Goal: Information Seeking & Learning: Find specific fact

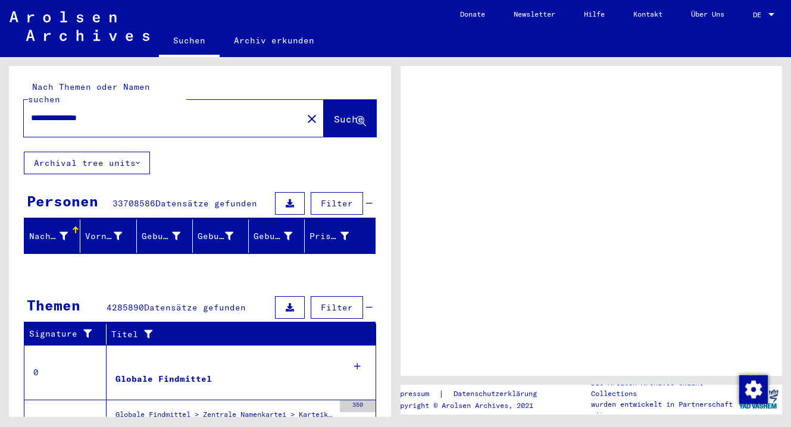
click at [343, 113] on span "Suche" at bounding box center [349, 119] width 30 height 12
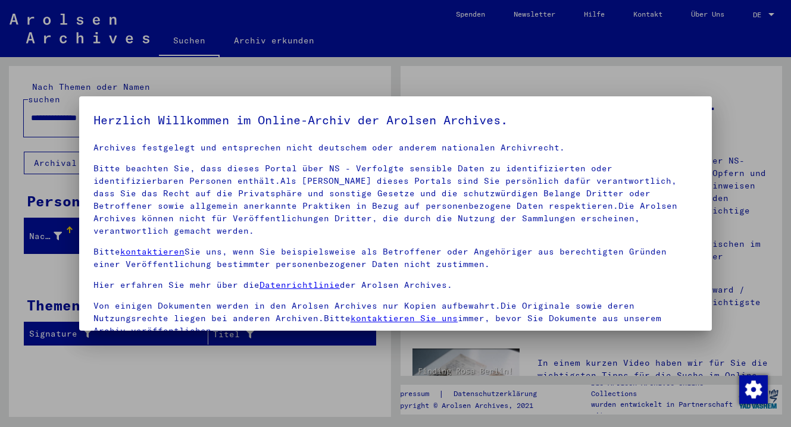
scroll to position [102, 0]
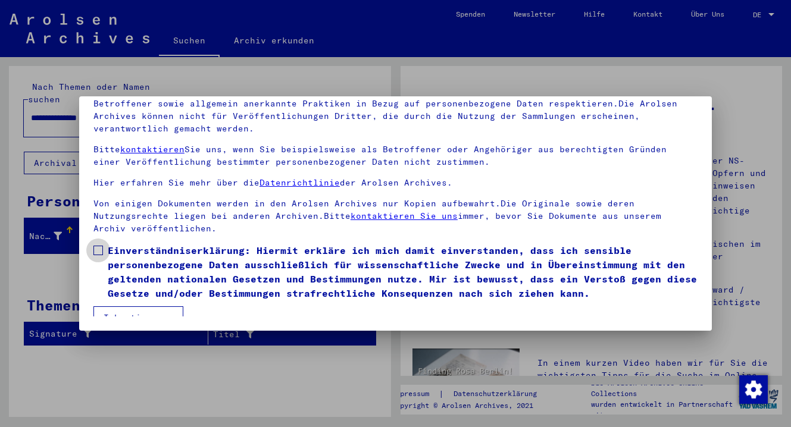
click at [99, 246] on span at bounding box center [98, 251] width 10 height 10
click at [129, 306] on button "Ich stimme zu" at bounding box center [138, 317] width 90 height 23
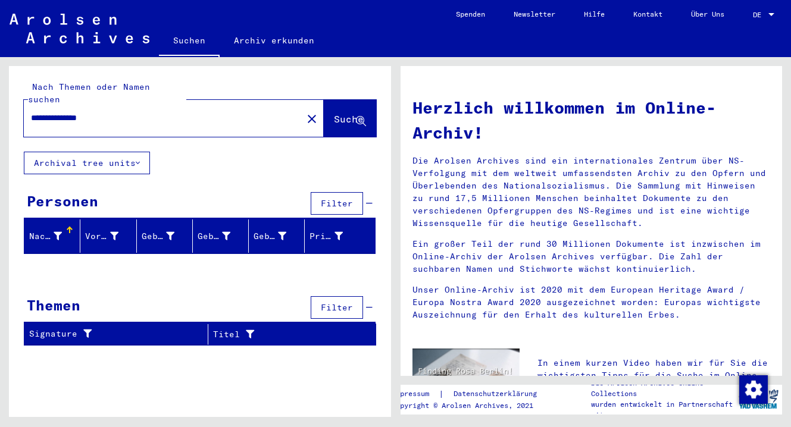
click at [338, 113] on span "Suche" at bounding box center [349, 119] width 30 height 12
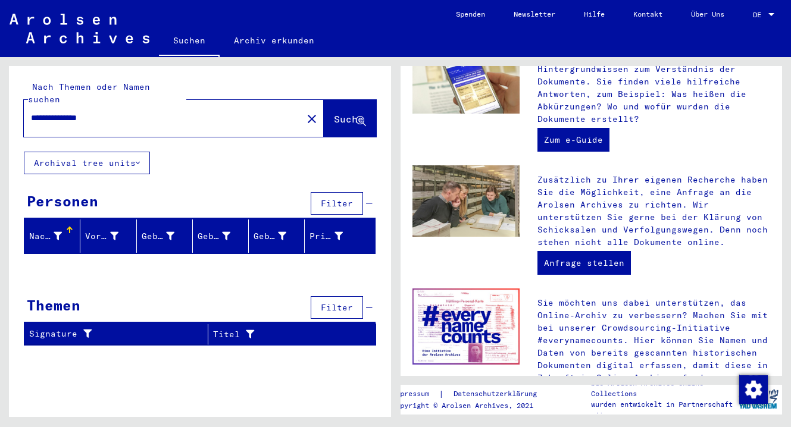
scroll to position [496, 0]
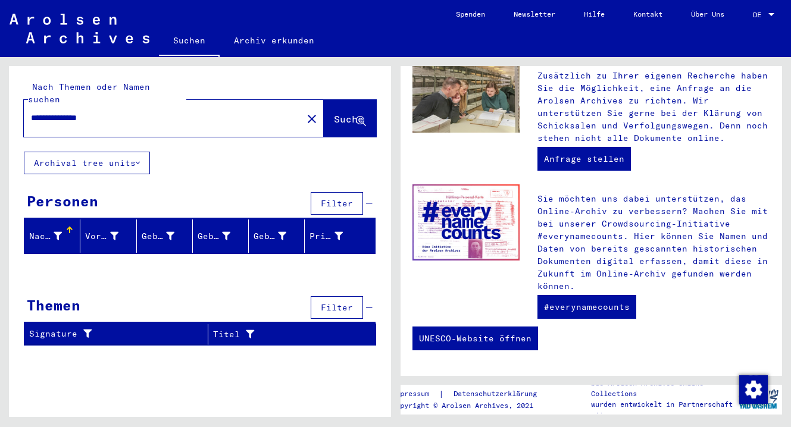
click at [48, 112] on input "**********" at bounding box center [159, 118] width 257 height 12
type input "********"
click at [346, 113] on span "Suche" at bounding box center [349, 119] width 30 height 12
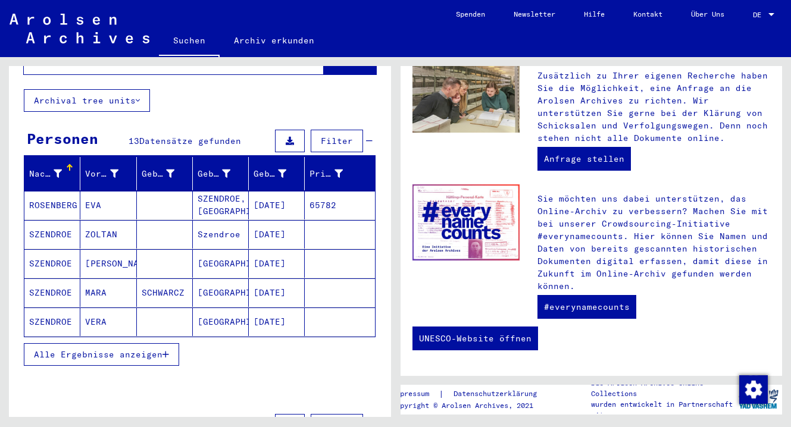
scroll to position [64, 0]
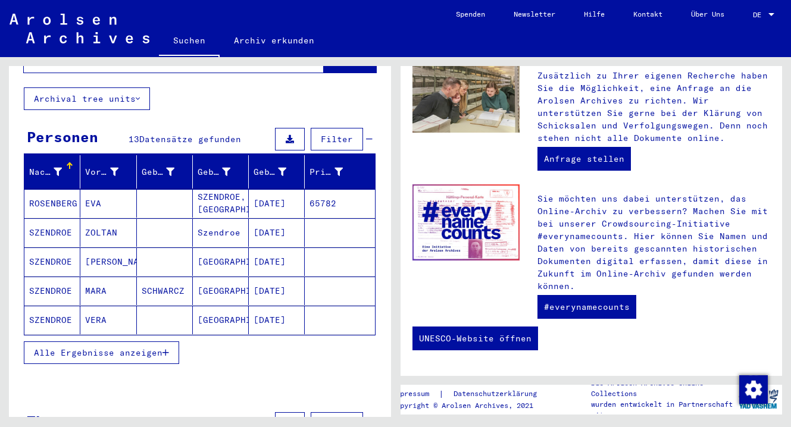
click at [135, 341] on button "Alle Ergebnisse anzeigen" at bounding box center [101, 352] width 155 height 23
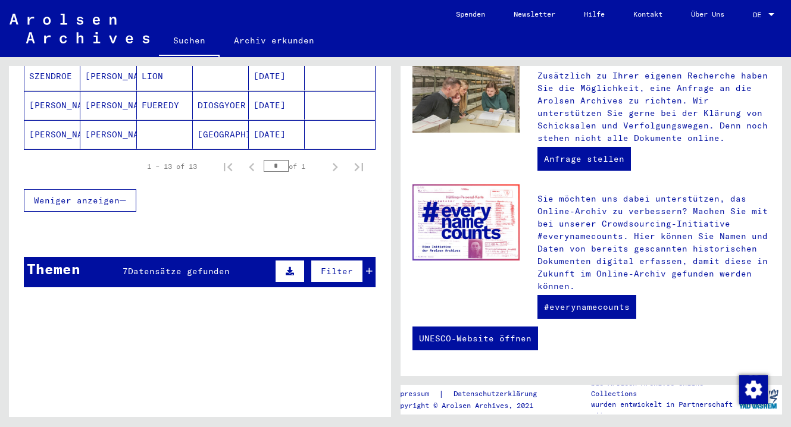
scroll to position [578, 0]
